Goal: Ask a question

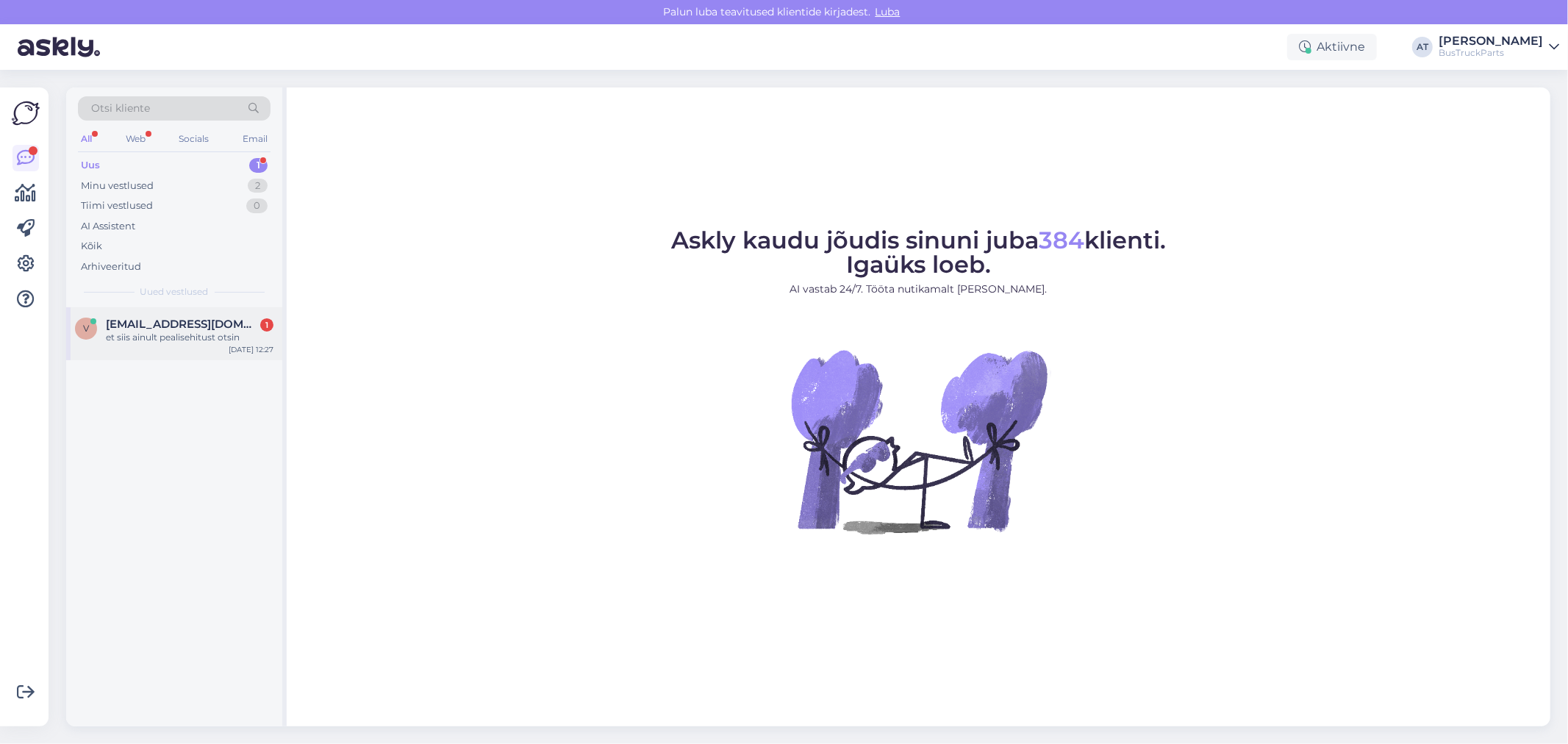
click at [198, 349] on div "v [EMAIL_ADDRESS][DOMAIN_NAME] 1 et siis ainult pealisehitust otsin [DATE] 12:27" at bounding box center [174, 334] width 216 height 53
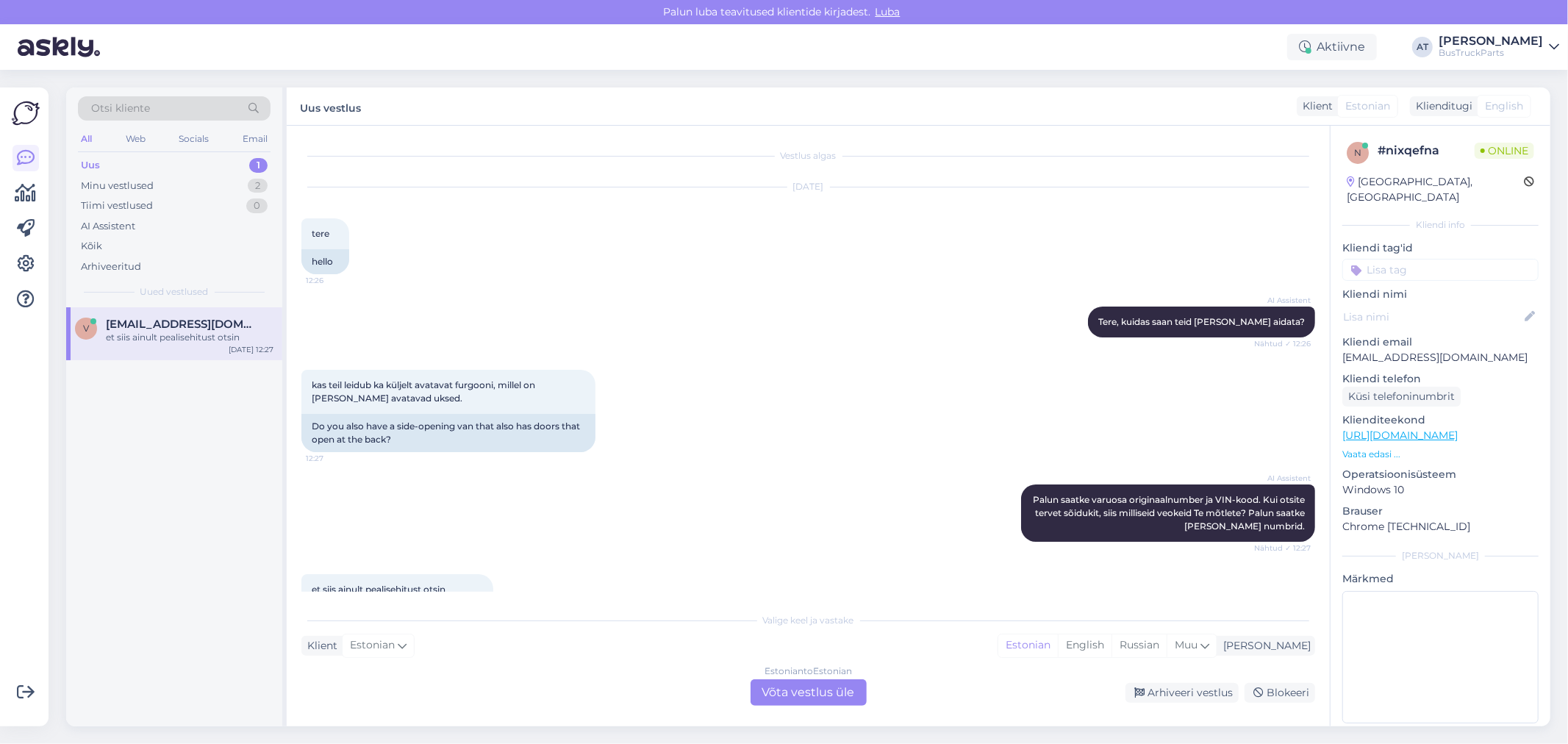
scroll to position [54, 0]
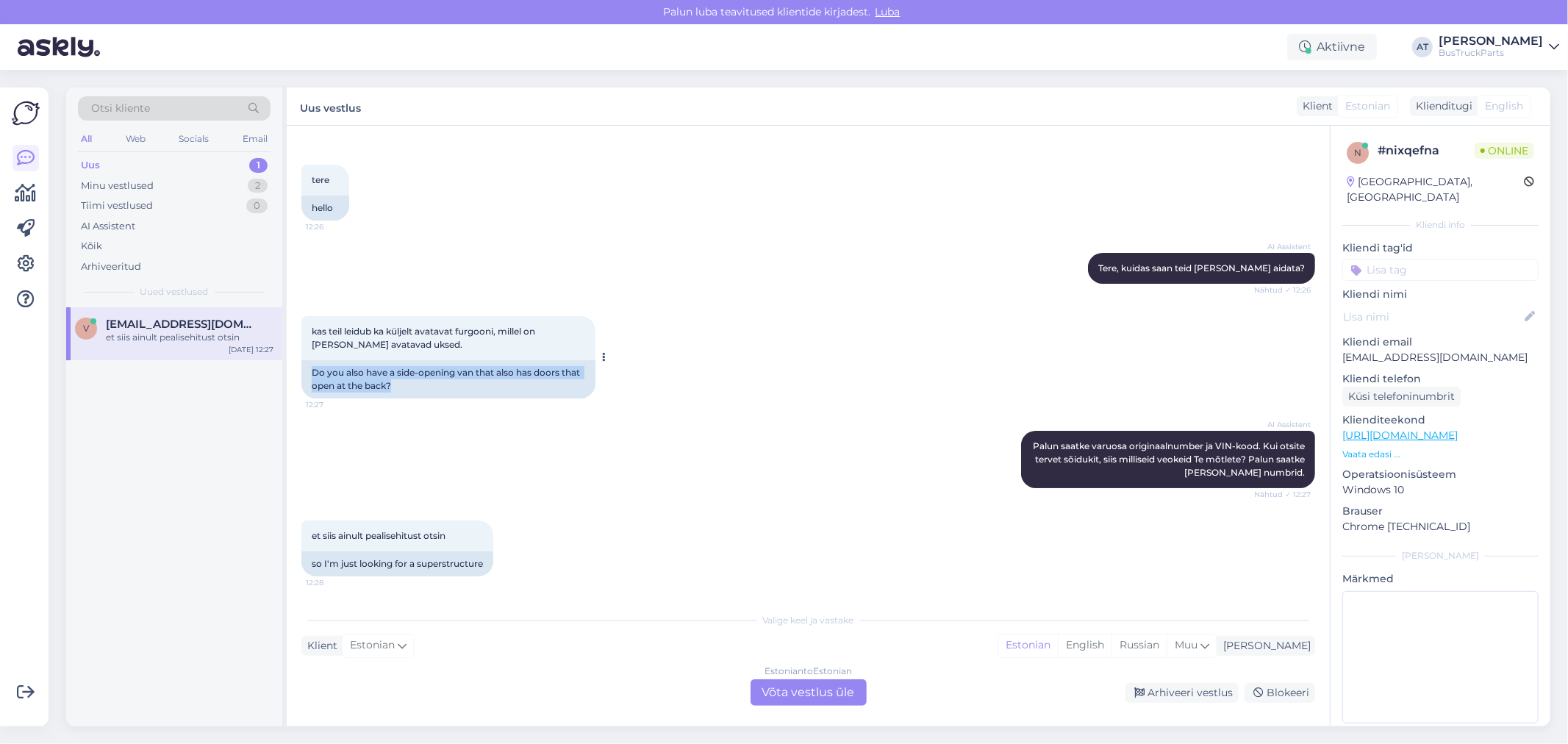
drag, startPoint x: 416, startPoint y: 388, endPoint x: 314, endPoint y: 375, distance: 102.8
click at [314, 375] on div "Do you also have a side-opening van that also has doors that open at the back?" at bounding box center [448, 380] width 294 height 38
copy div "Do you also have a side-opening van that also has doors that open at the back?"
click at [548, 390] on div "Do you also have a side-opening van that also has doors that open at the back?" at bounding box center [448, 380] width 294 height 38
drag, startPoint x: 395, startPoint y: 347, endPoint x: 313, endPoint y: 329, distance: 84.0
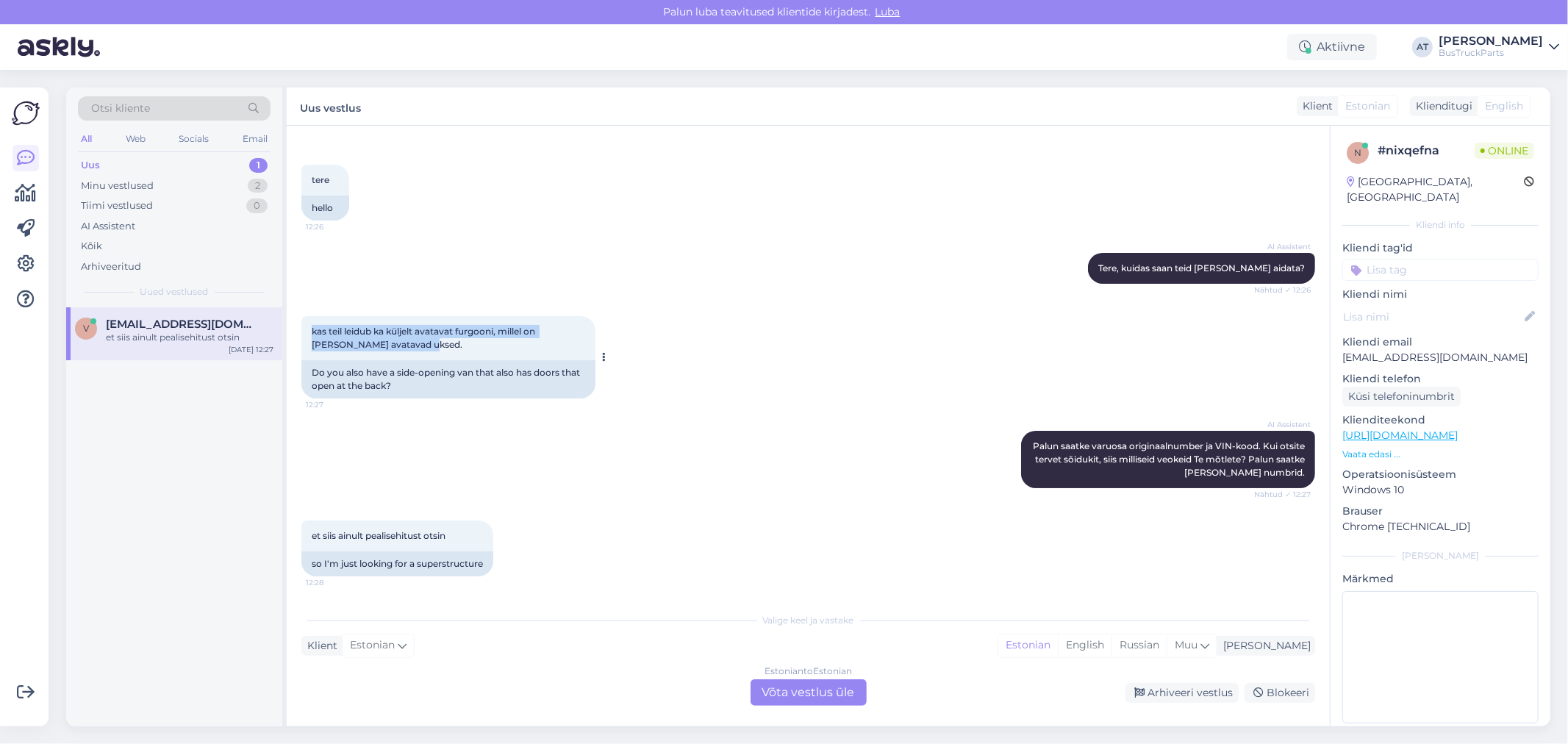
click at [313, 329] on div "kas teil leidub ka küljelt avatavat furgooni, millel on [PERSON_NAME] avatavad …" at bounding box center [448, 338] width 294 height 44
copy span "kas teil leidub ka küljelt avatavat furgooni, millel on [PERSON_NAME] avatavad …"
click at [872, 620] on div "Valige keel ja vastake" at bounding box center [808, 621] width 1014 height 13
click at [738, 518] on div "et siis ainult pealisehitust otsin 12:28 so I'm just looking for a superstructu…" at bounding box center [808, 549] width 1014 height 89
click at [851, 707] on div "Vestlus algas [DATE] tere 12:26 hello AI Assistent [PERSON_NAME], kuidas saan t…" at bounding box center [808, 426] width 1043 height 601
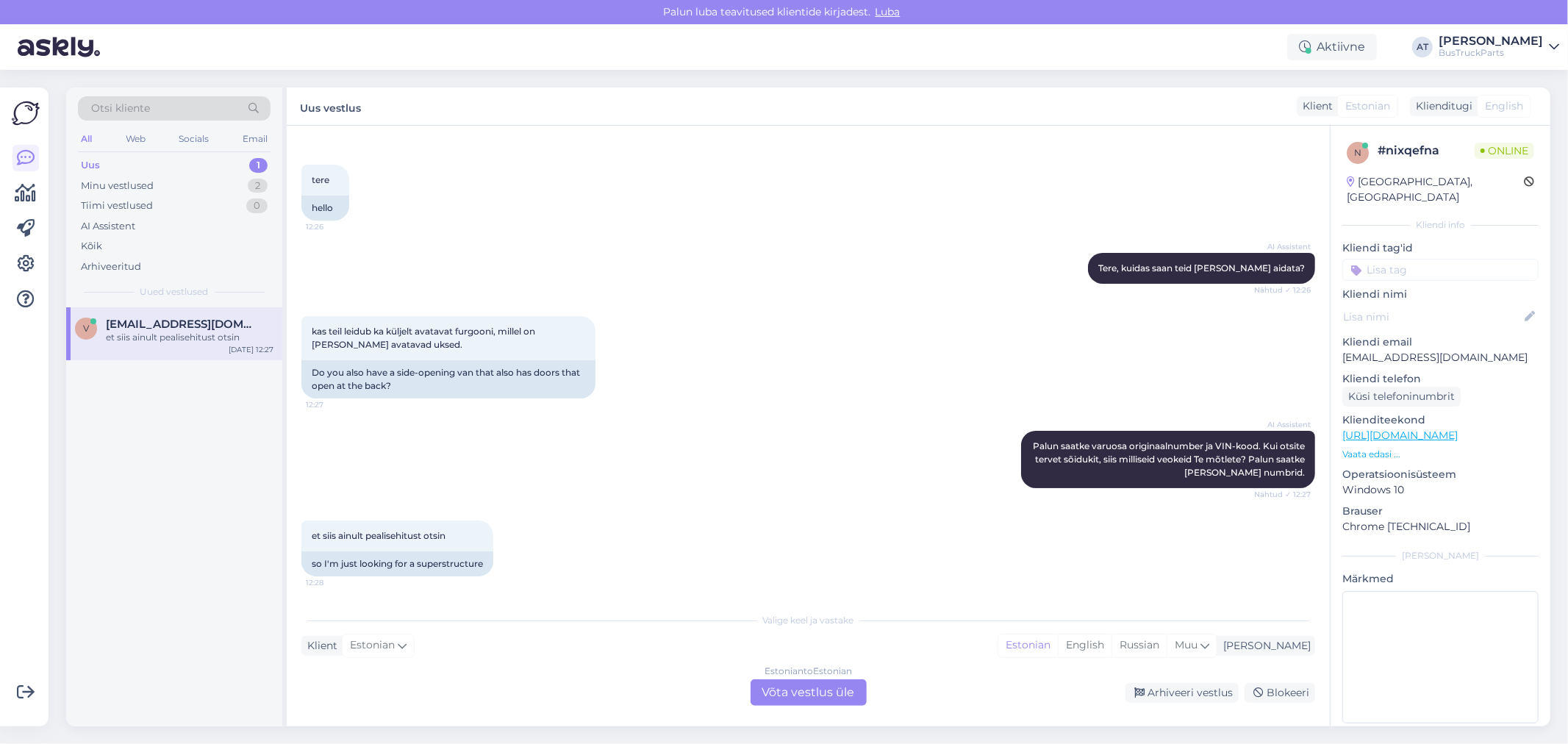
click at [839, 689] on div "Estonian to Estonian Võta vestlus üle" at bounding box center [809, 693] width 116 height 26
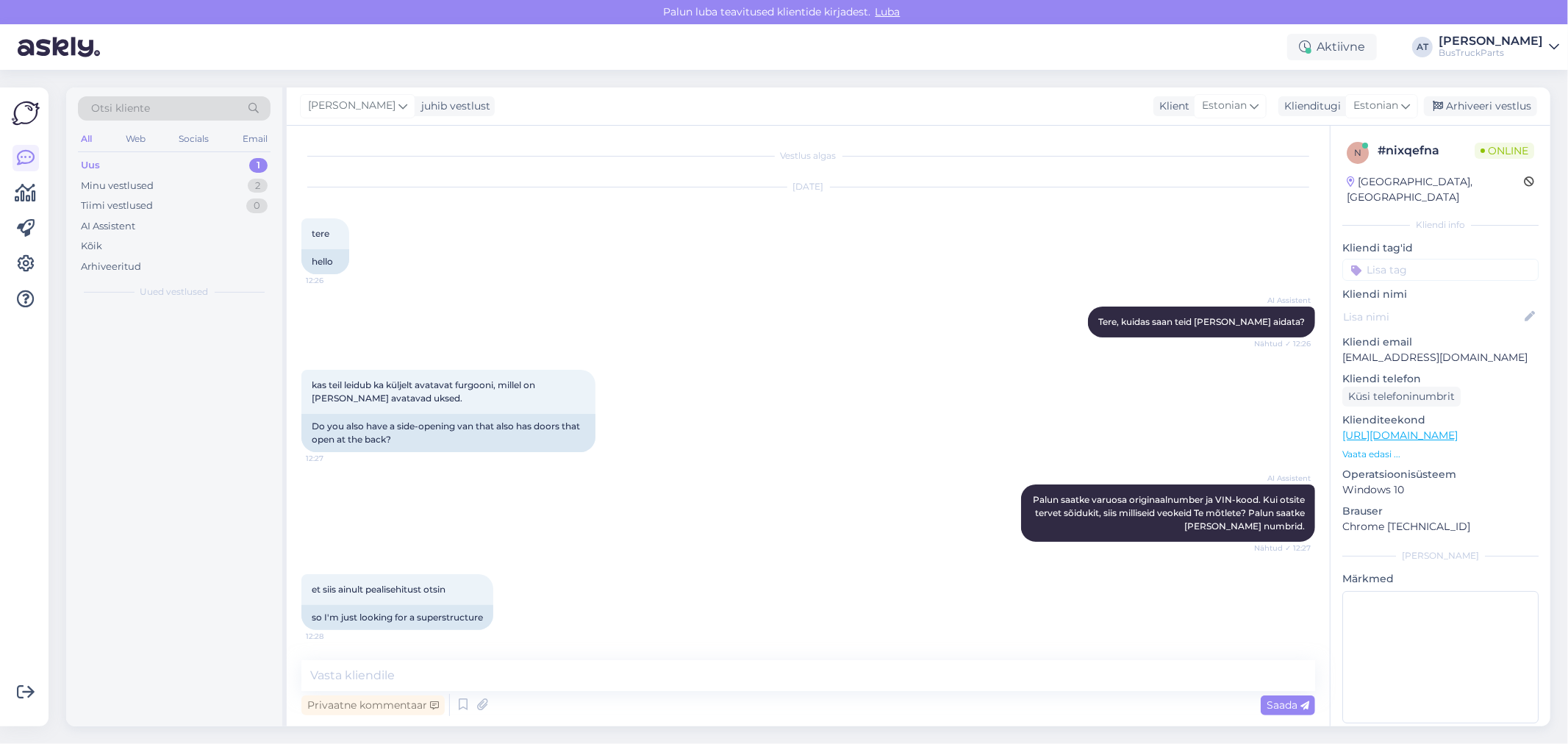
scroll to position [0, 0]
click at [836, 689] on textarea at bounding box center [808, 676] width 1014 height 31
type textarea "t"
click at [652, 677] on textarea "Tere" at bounding box center [808, 676] width 1014 height 31
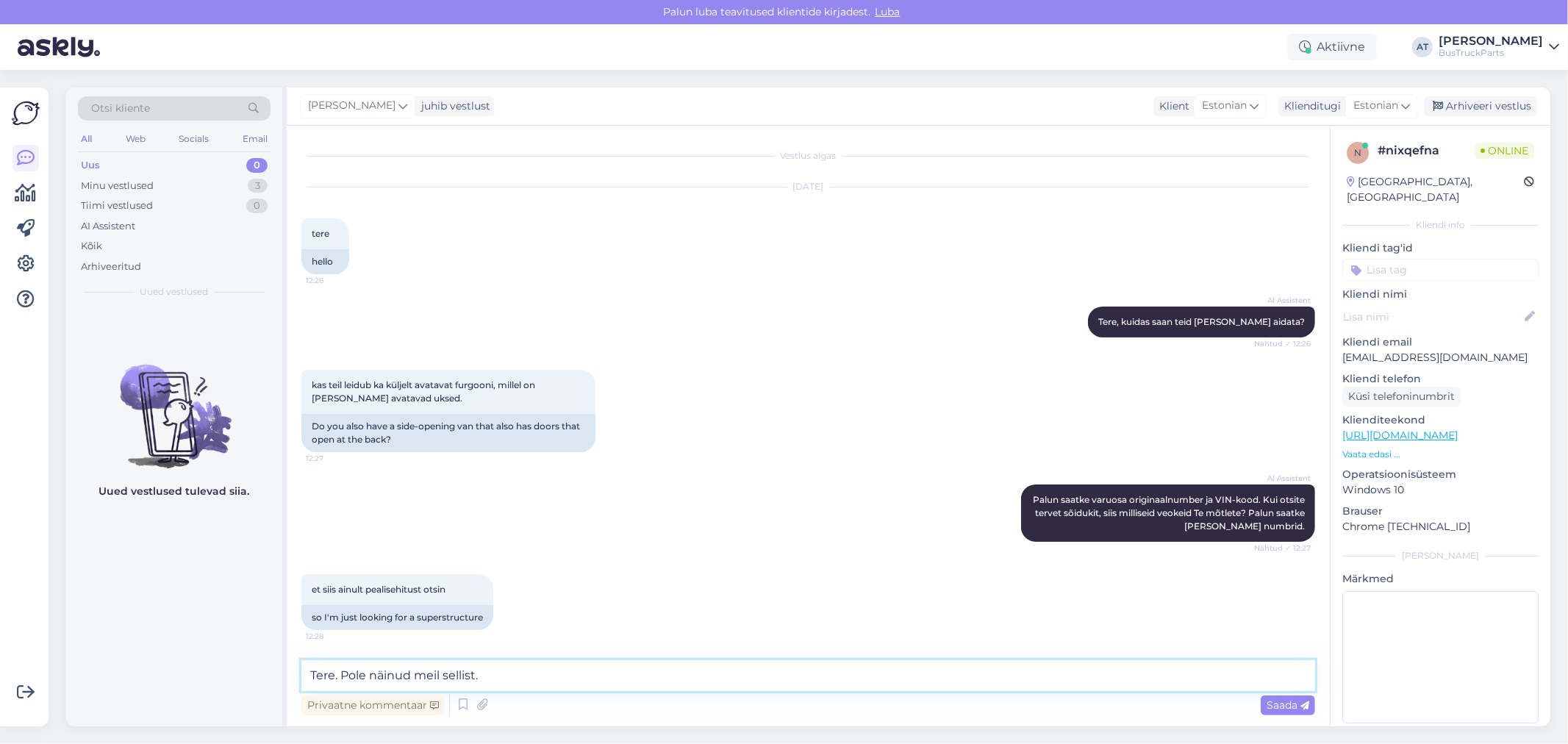
type textarea "Tere. Pole näinud meil sellist."
click at [652, 667] on textarea "Tere. Pole näinud meil sellist." at bounding box center [808, 676] width 1014 height 31
click at [1296, 701] on span "Saada" at bounding box center [1287, 705] width 43 height 13
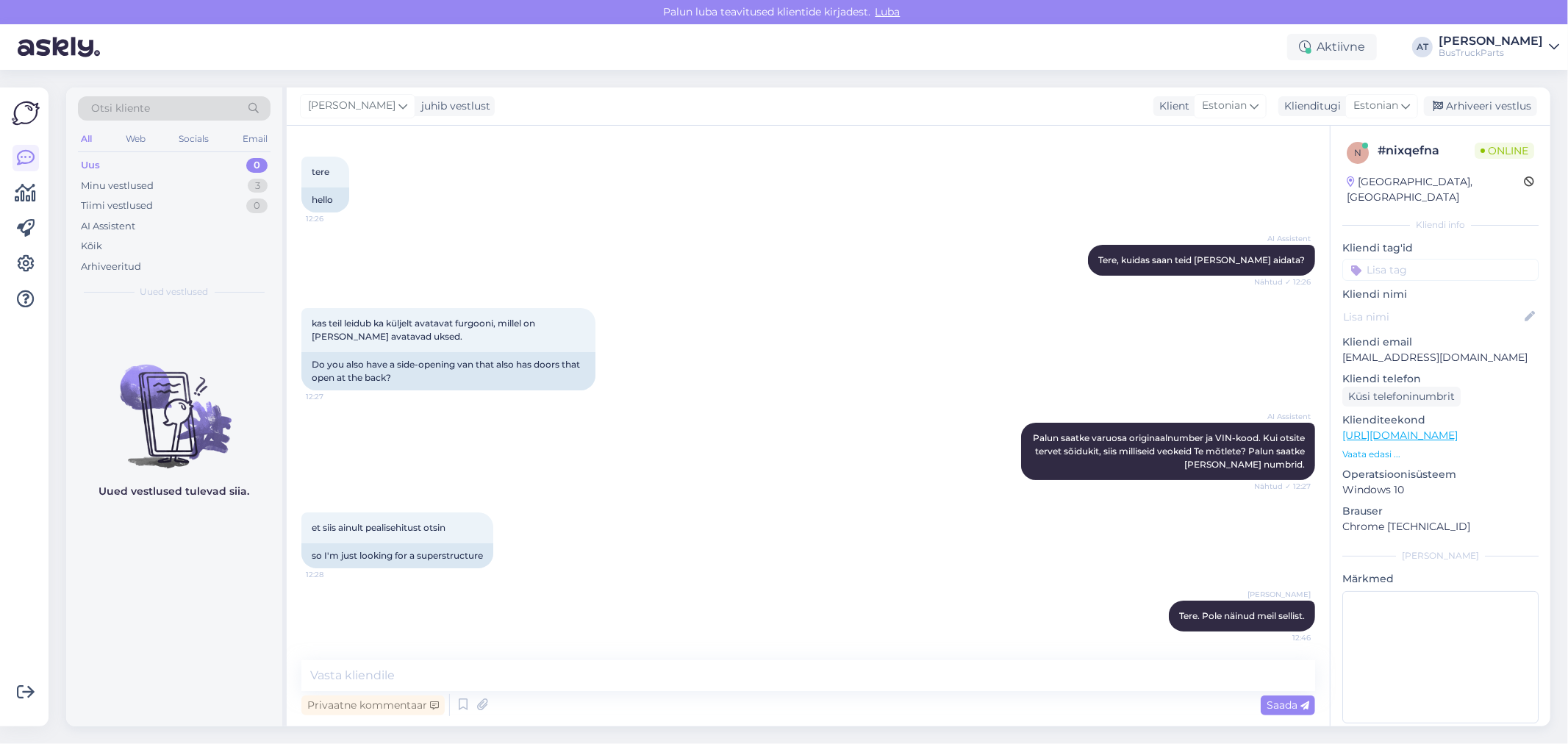
click at [1443, 259] on input at bounding box center [1440, 269] width 196 height 22
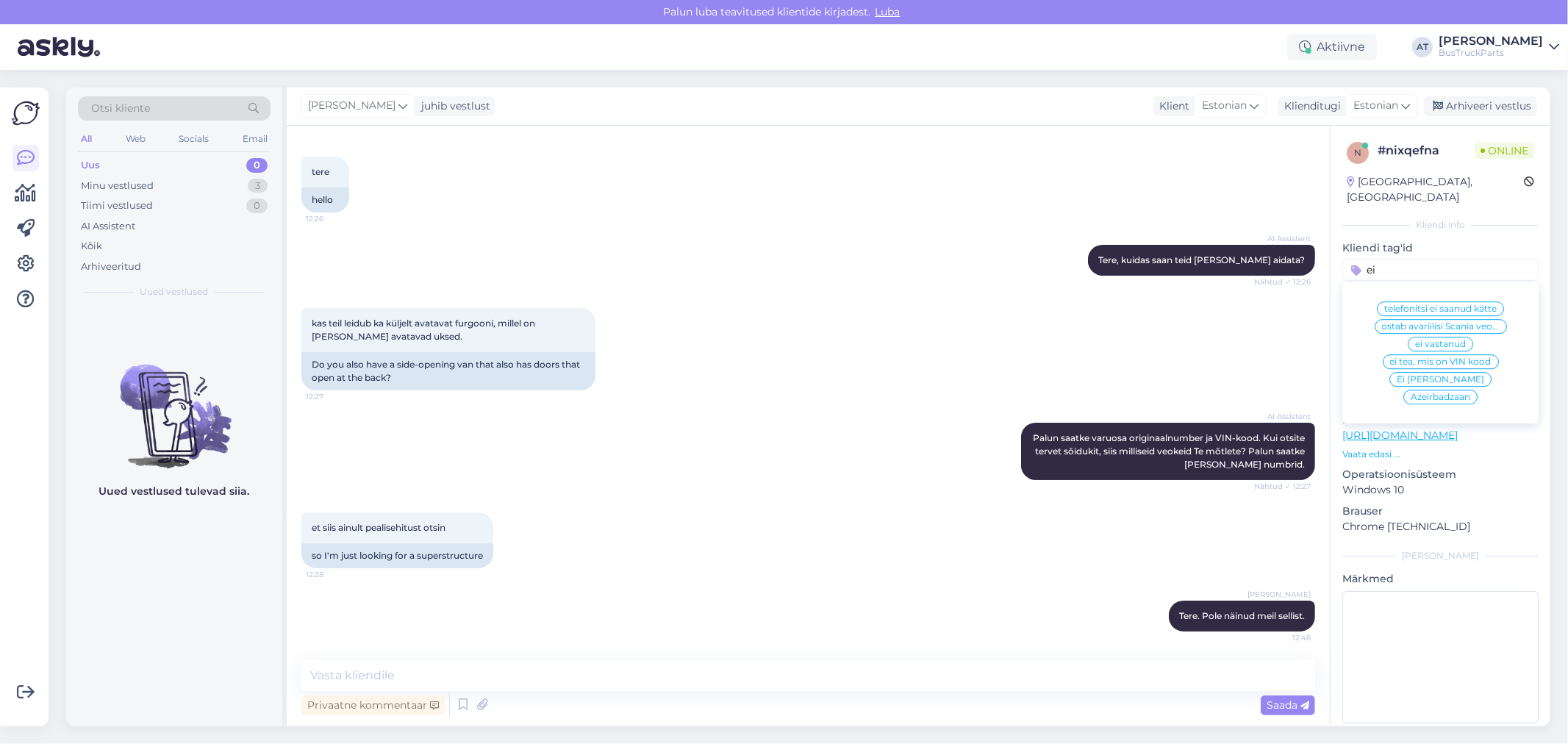
type input "ei"
click at [1400, 375] on span "Ei [PERSON_NAME]" at bounding box center [1440, 380] width 88 height 9
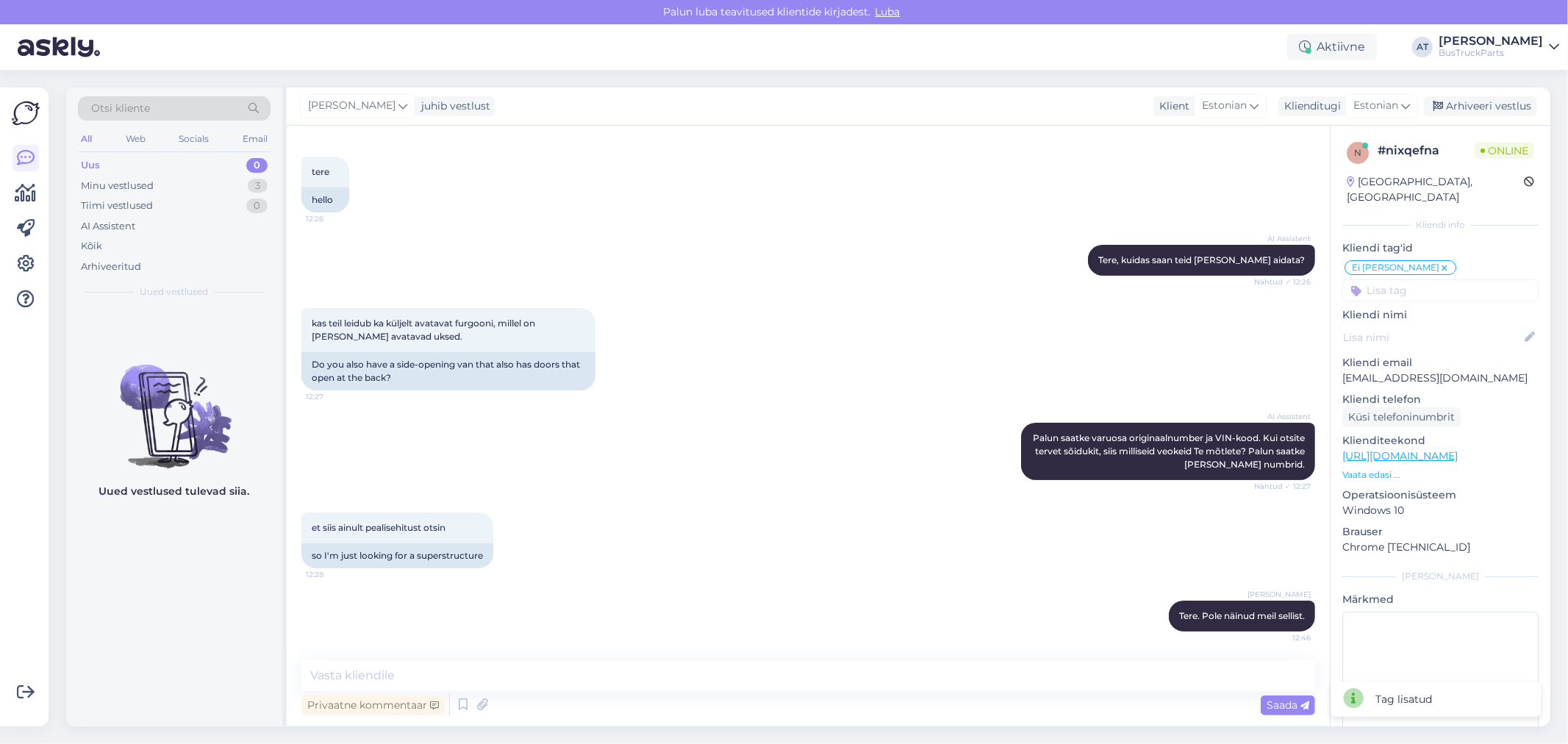
click at [1112, 354] on div "kas teil leidub ka küljelt avatavat furgooni, millel on [PERSON_NAME] avatavad …" at bounding box center [808, 349] width 1014 height 115
click at [1514, 101] on div "Arhiveeri vestlus" at bounding box center [1480, 106] width 113 height 20
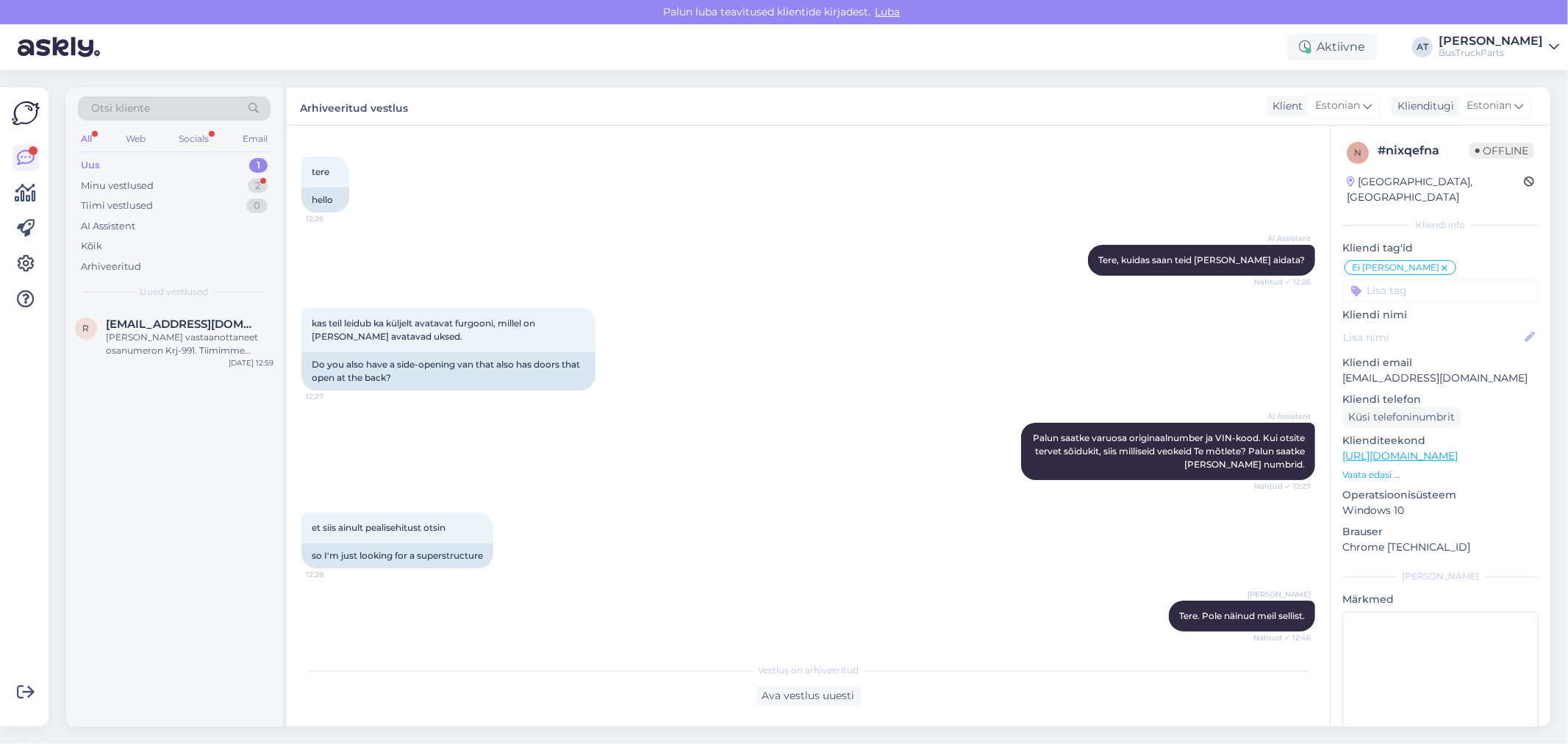
scroll to position [232, 0]
